Goal: Register for event/course

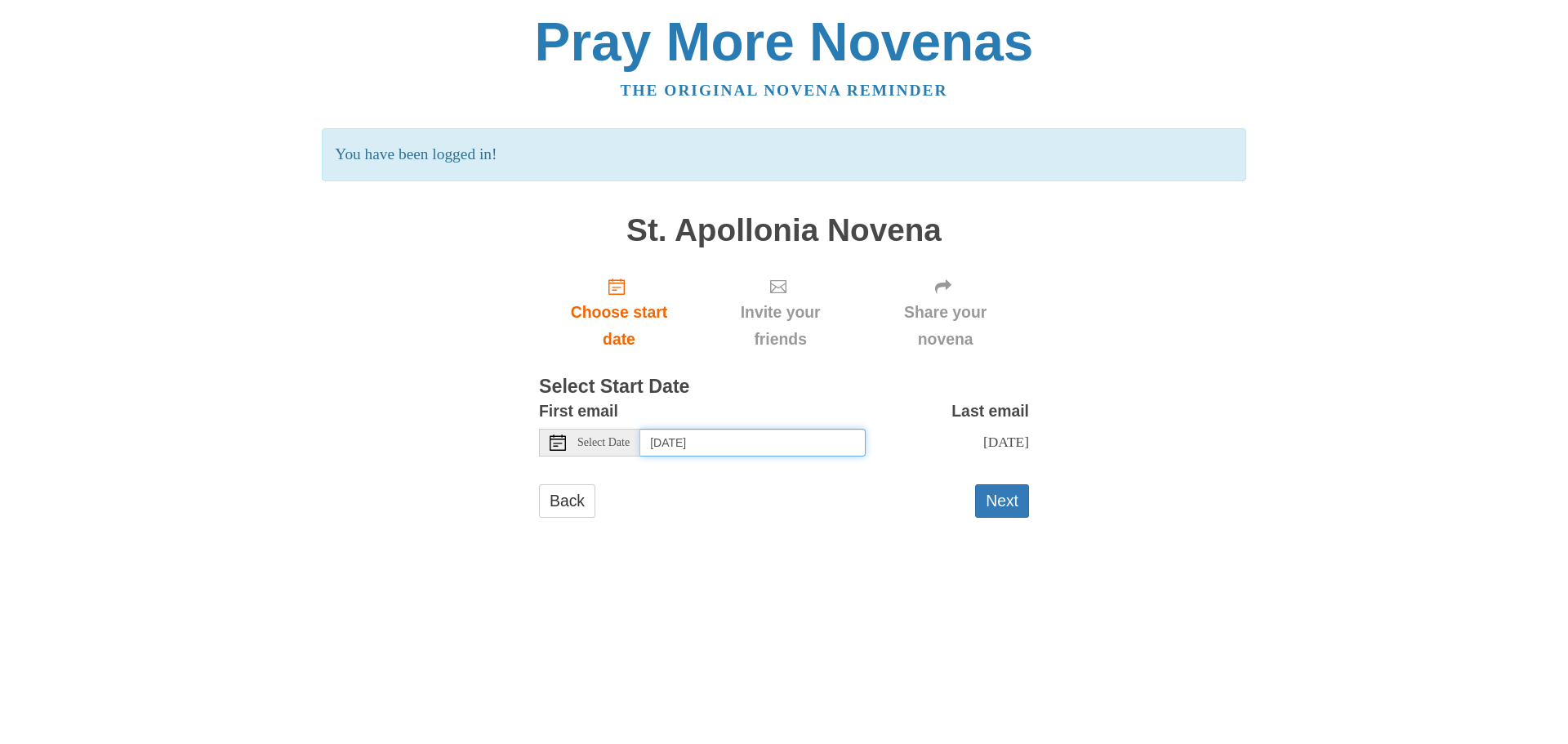
drag, startPoint x: 655, startPoint y: 445, endPoint x: 614, endPoint y: 439, distance: 41.4
click at [655, 444] on input "Saturday, August 30th" at bounding box center [753, 443] width 226 height 28
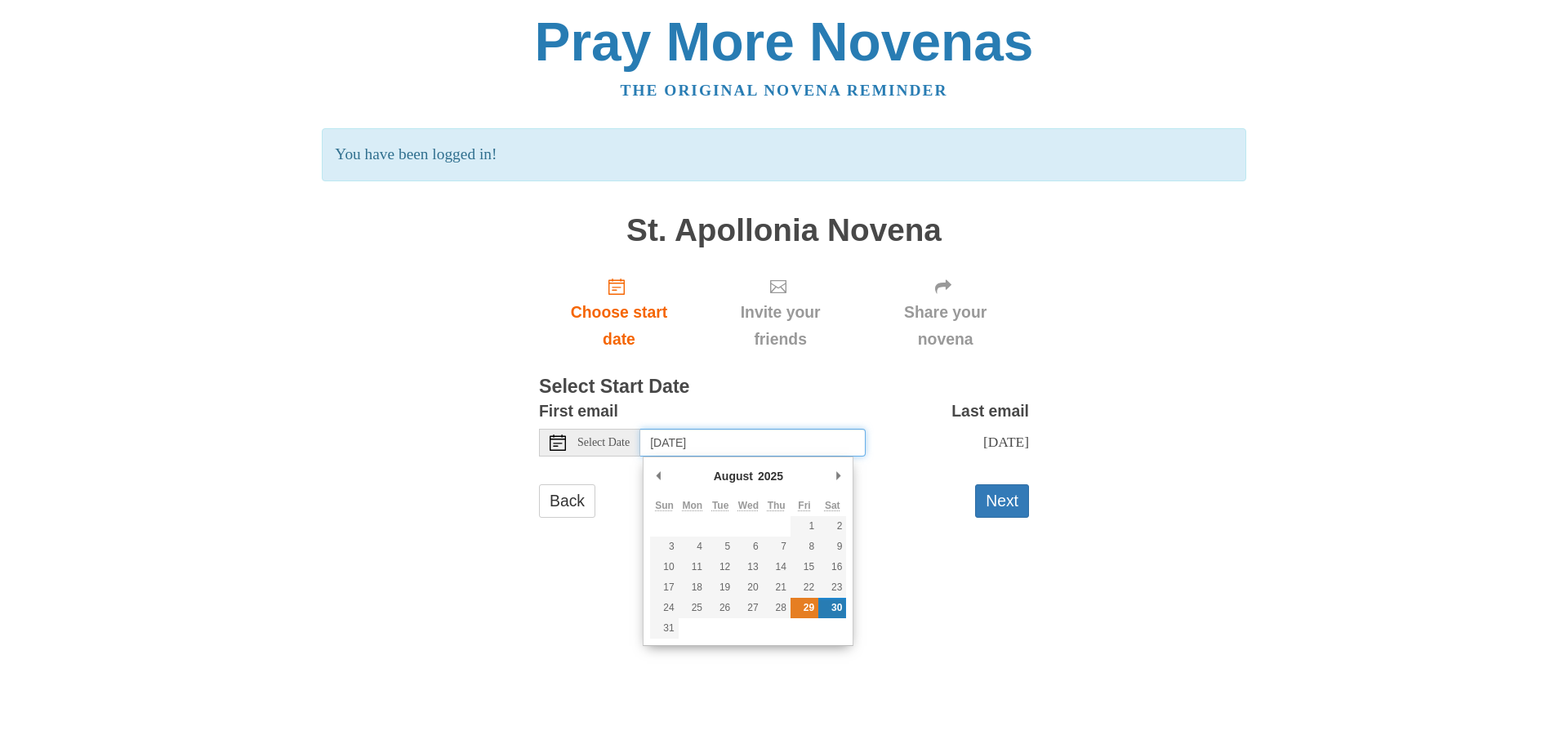
type input "Friday, August 29th"
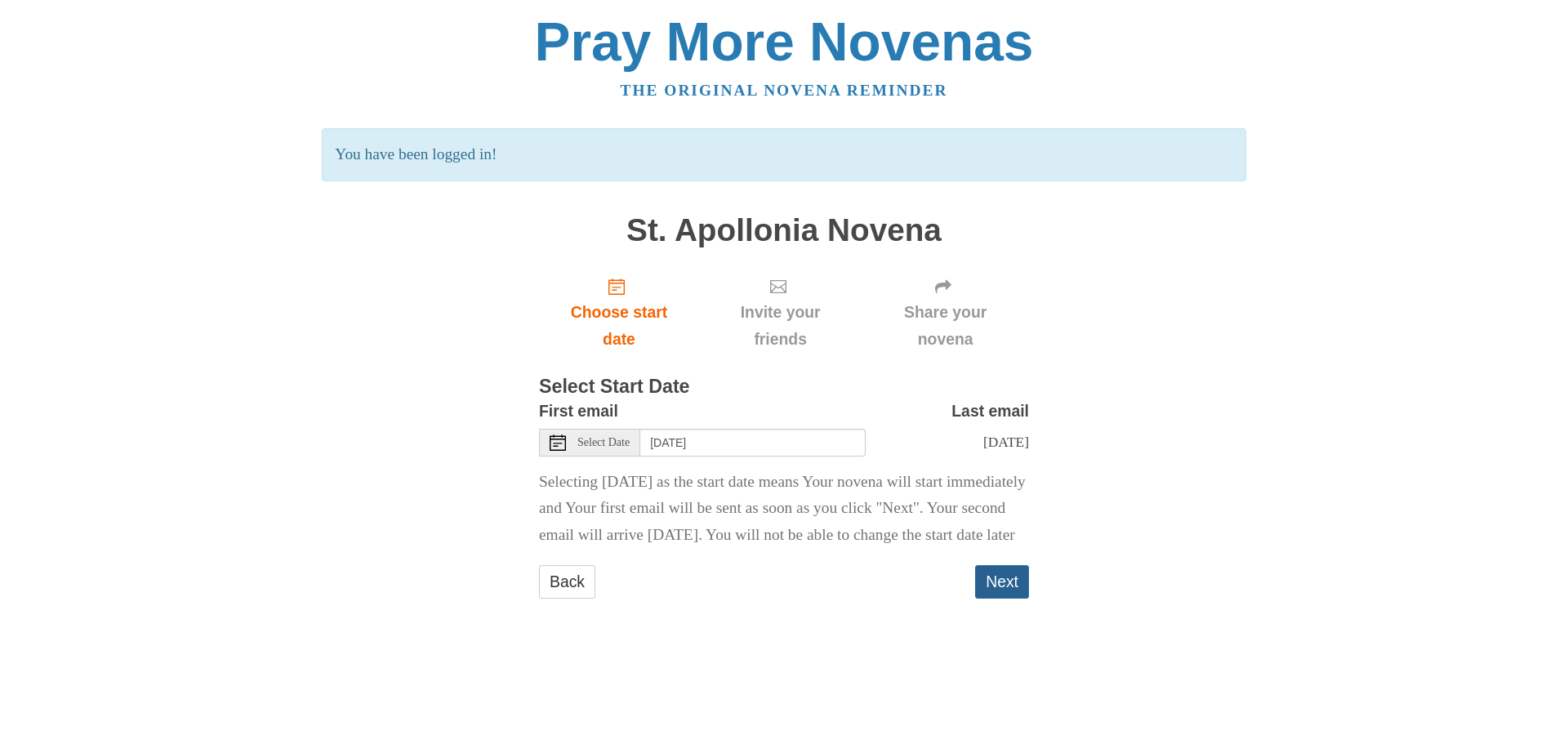
click at [991, 599] on button "Next" at bounding box center [1003, 581] width 54 height 33
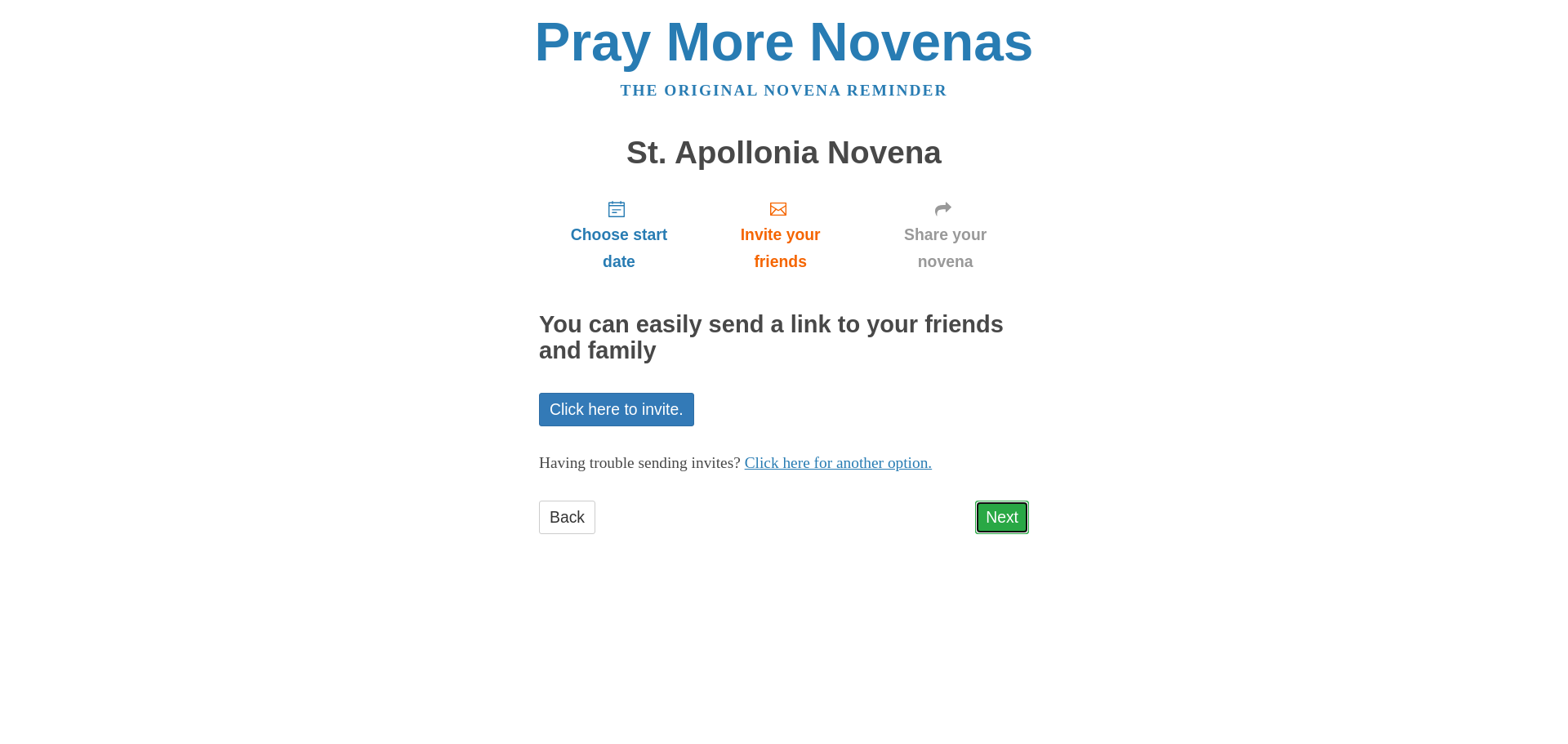
click at [991, 518] on link "Next" at bounding box center [1003, 517] width 54 height 33
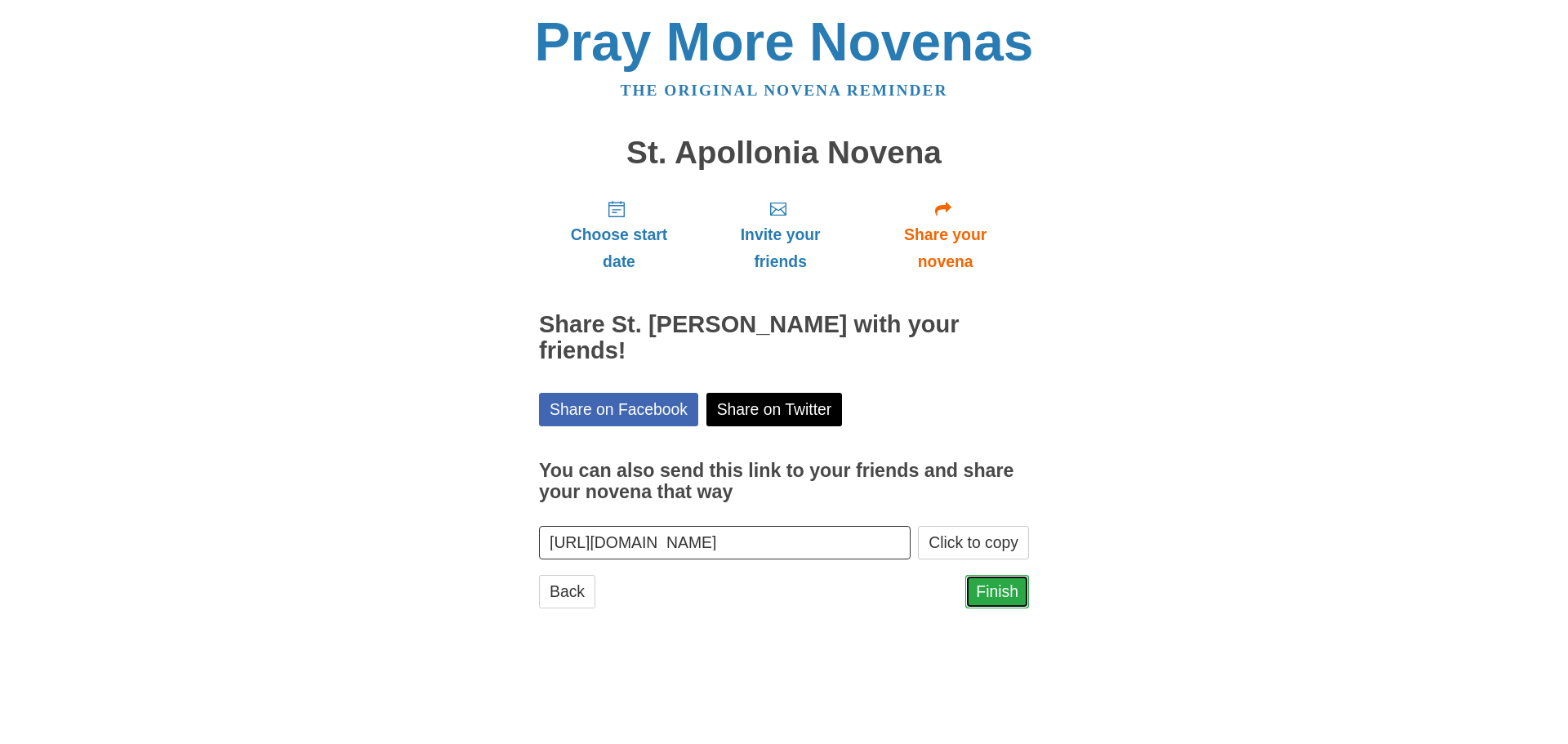
click at [1016, 600] on link "Finish" at bounding box center [998, 591] width 64 height 33
